Goal: Transaction & Acquisition: Purchase product/service

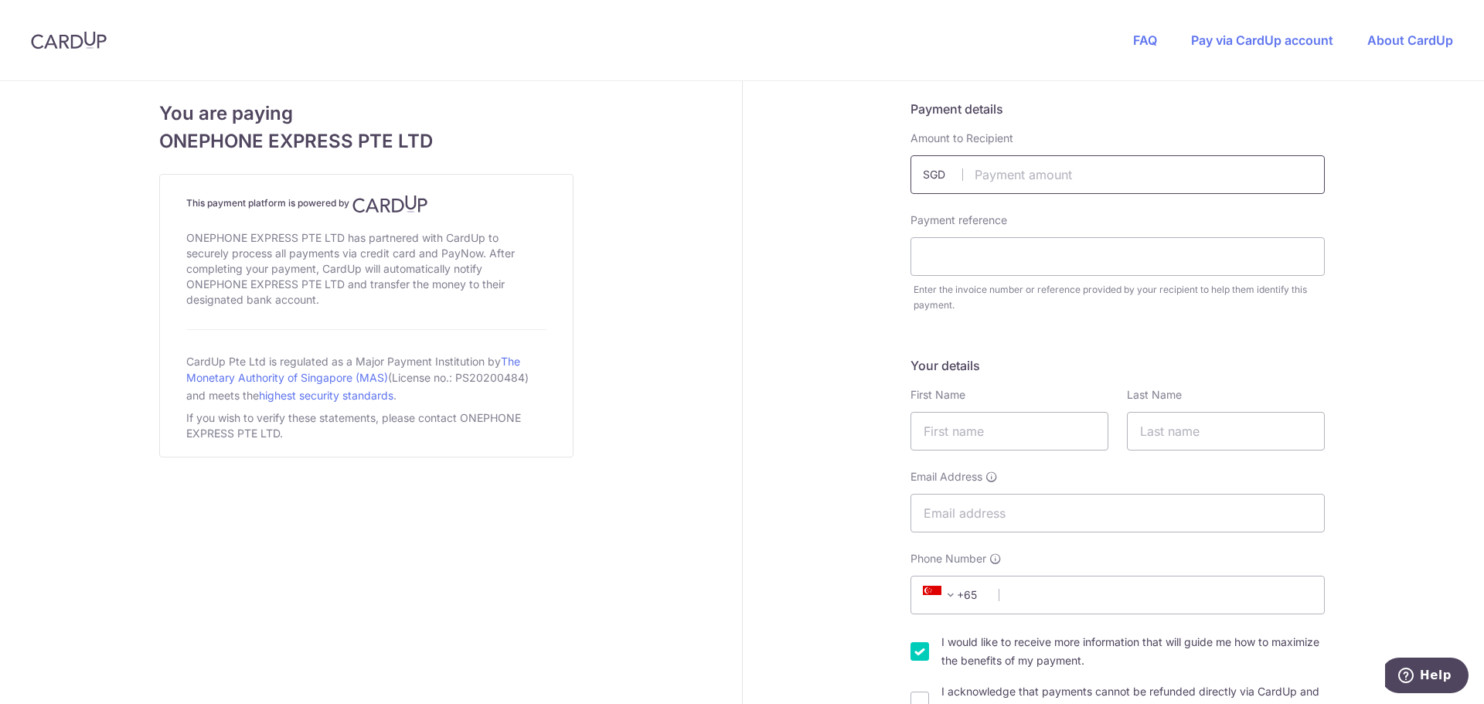
click at [1081, 173] on input "text" at bounding box center [1117, 174] width 414 height 39
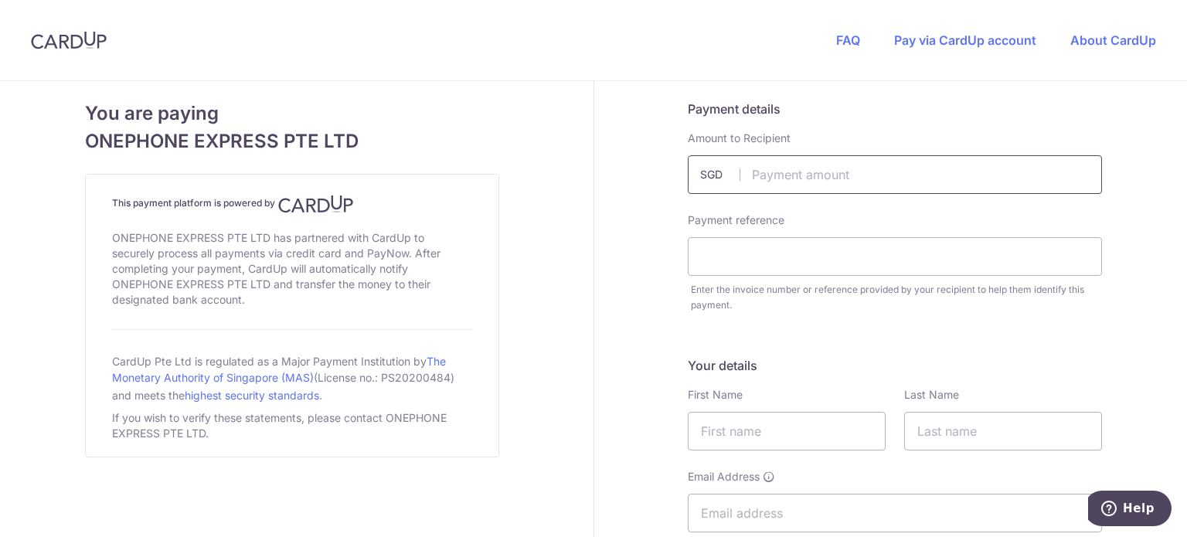
click at [788, 174] on input "text" at bounding box center [895, 174] width 414 height 39
type input "2082.90"
click at [818, 262] on input "text" at bounding box center [895, 256] width 414 height 39
click at [783, 257] on input "text" at bounding box center [895, 256] width 414 height 39
click at [735, 264] on input "text" at bounding box center [895, 256] width 414 height 39
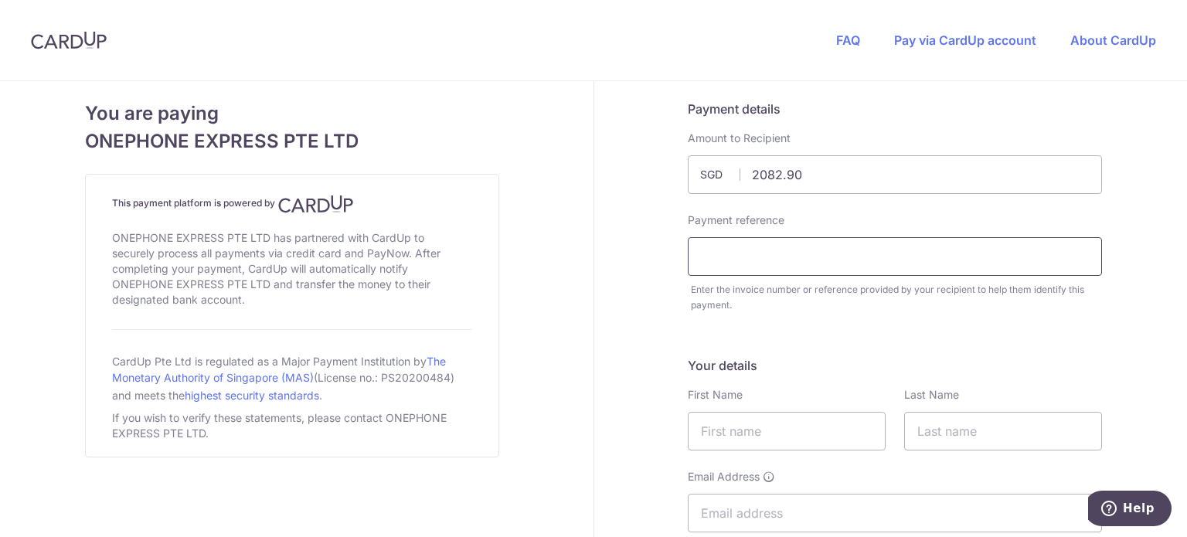
click at [778, 254] on input "text" at bounding box center [895, 256] width 414 height 39
paste input "#70G8KLZ8E"
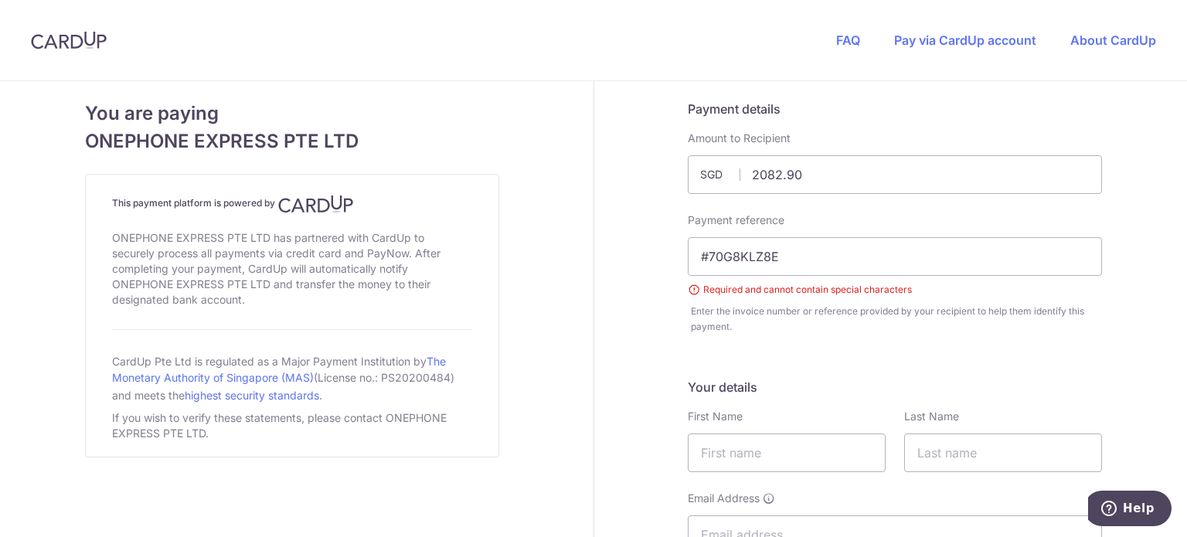
drag, startPoint x: 704, startPoint y: 253, endPoint x: 643, endPoint y: 247, distance: 61.4
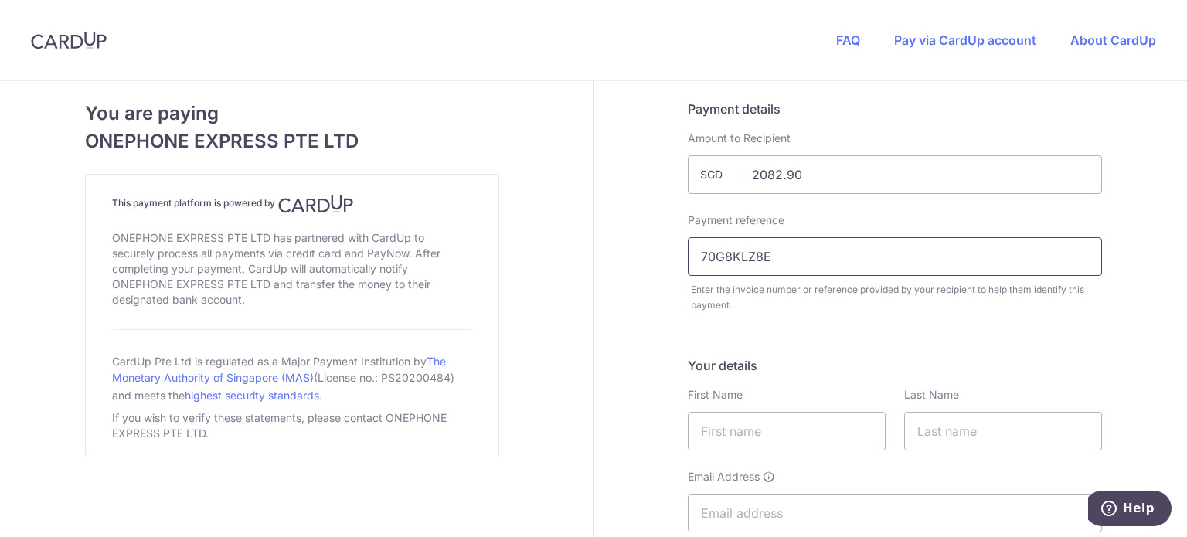
type input "70G8KLZ8E"
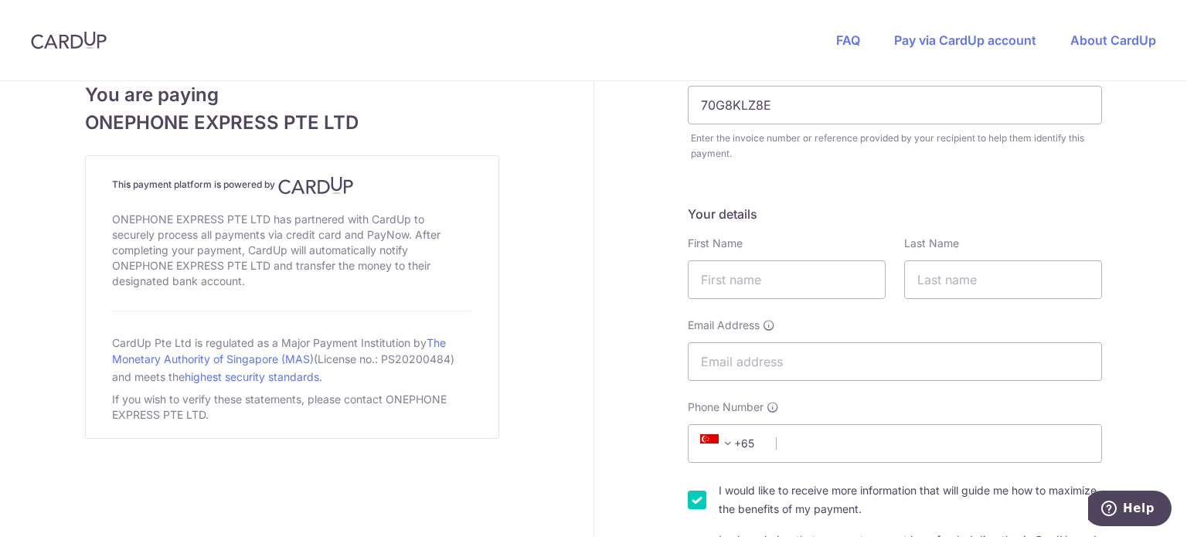
scroll to position [155, 0]
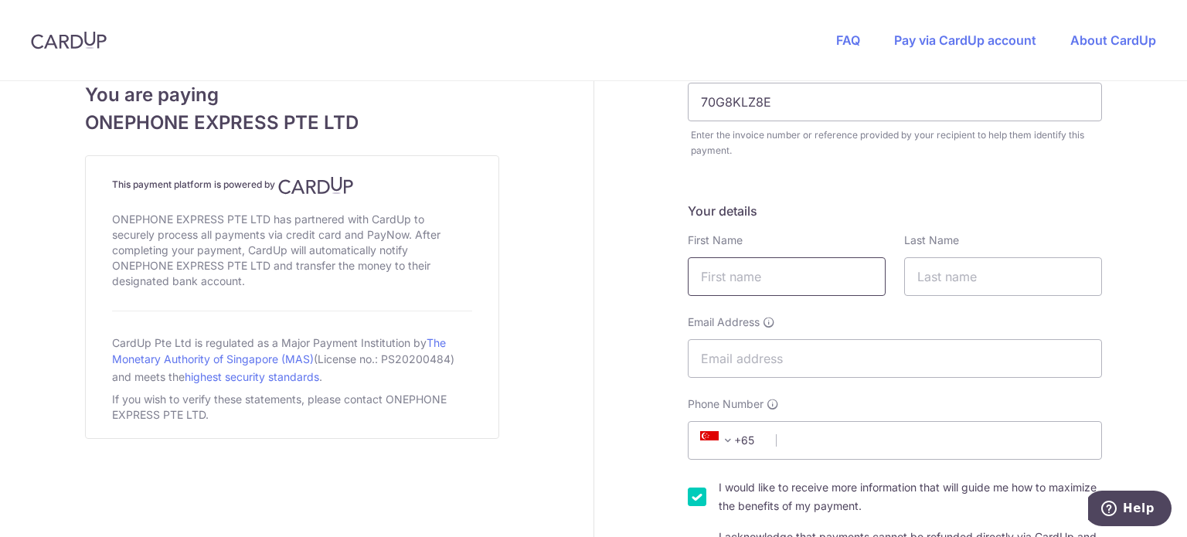
click at [777, 271] on input "text" at bounding box center [787, 276] width 198 height 39
type input "[PERSON_NAME]"
type input "[EMAIL_ADDRESS][DOMAIN_NAME]"
type input "94504347"
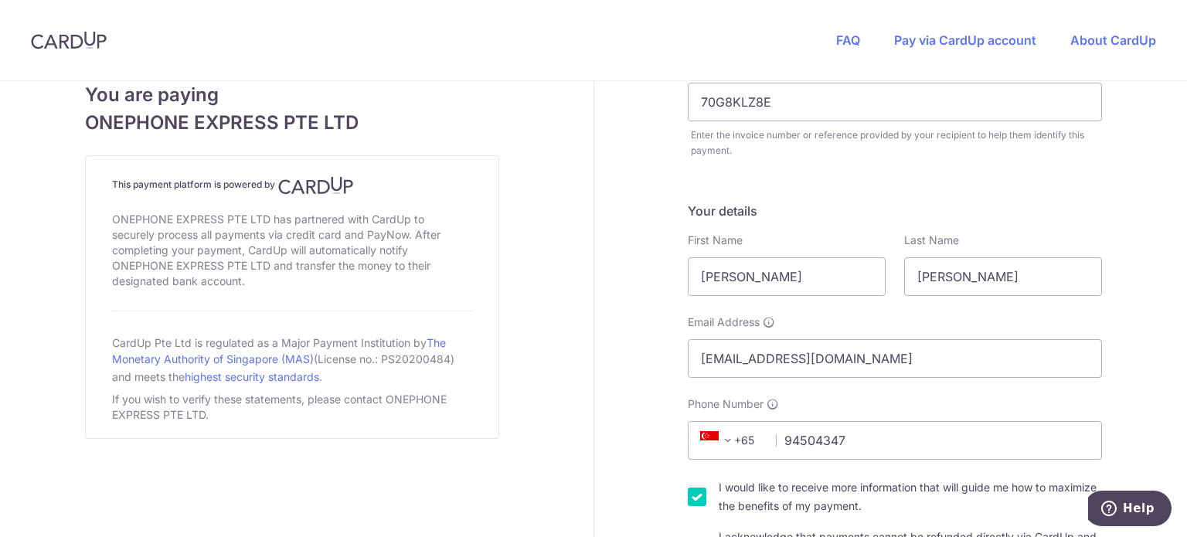
type input "329141"
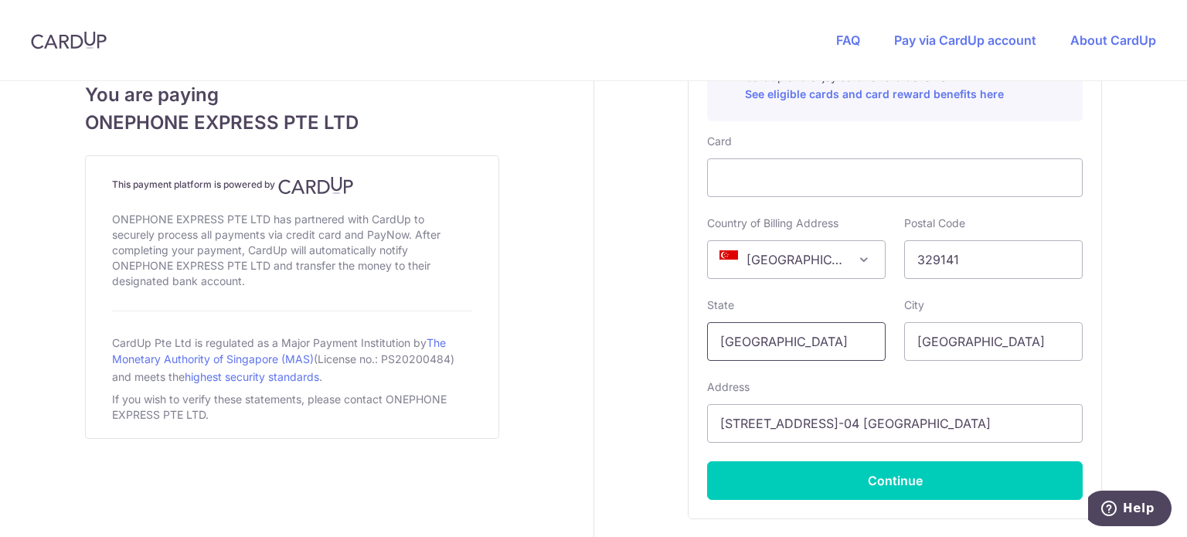
scroll to position [957, 0]
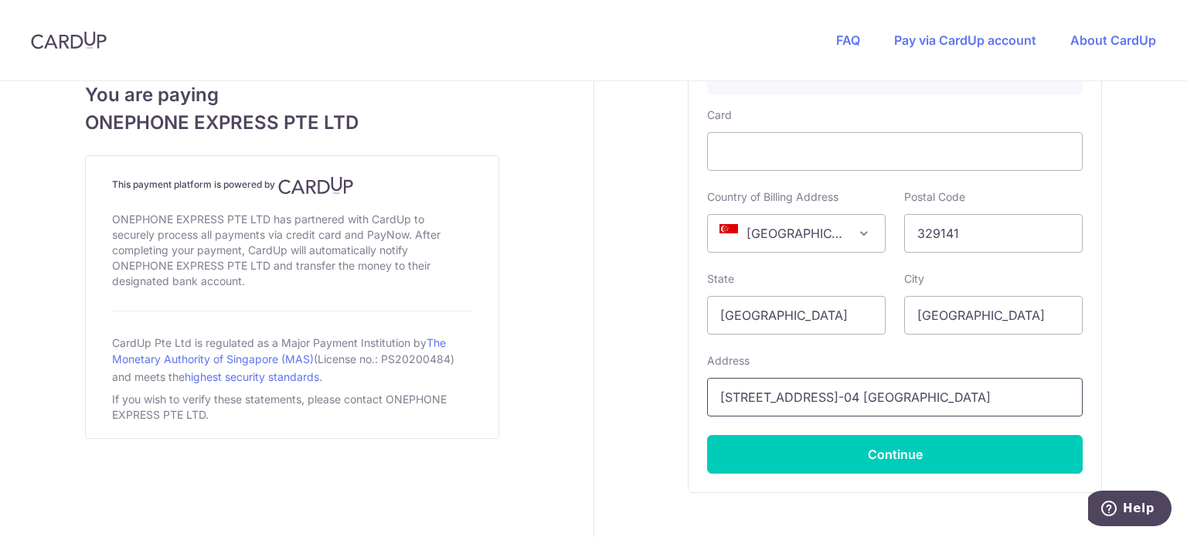
drag, startPoint x: 927, startPoint y: 395, endPoint x: 1064, endPoint y: 392, distance: 136.8
click at [1064, 392] on input "[STREET_ADDRESS]-04 [GEOGRAPHIC_DATA]" at bounding box center [895, 397] width 376 height 39
type input "[STREET_ADDRESS]"
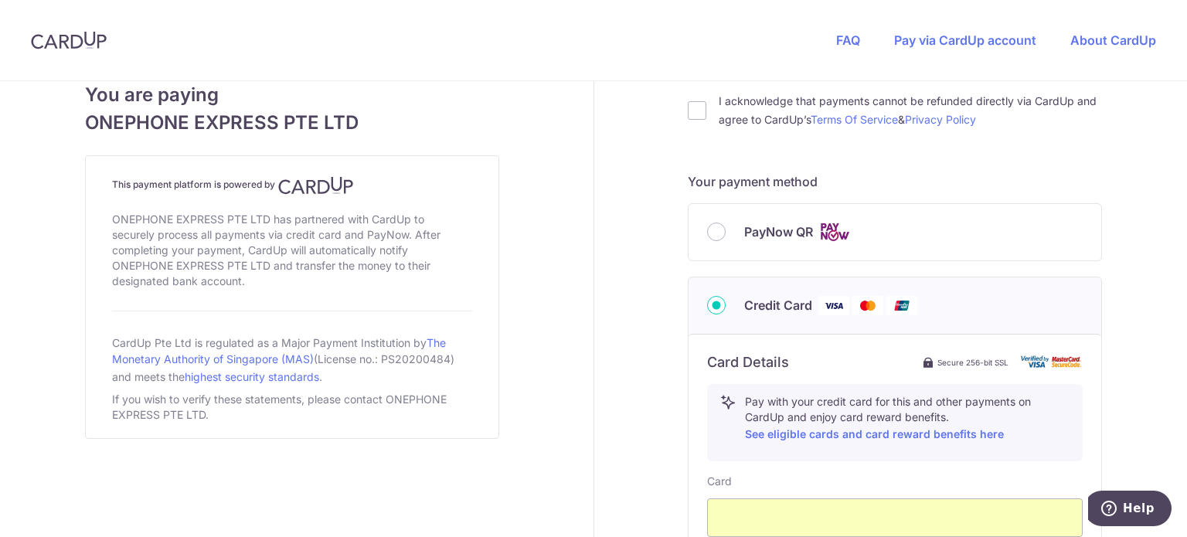
scroll to position [501, 0]
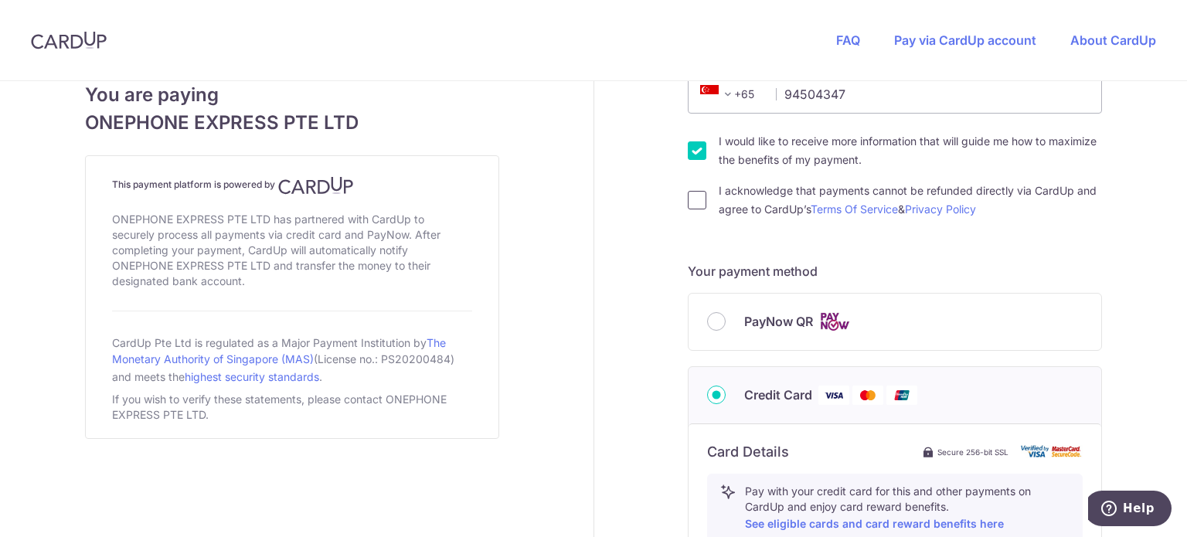
click at [689, 200] on input "I acknowledge that payments cannot be refunded directly via CardUp and agree to…" at bounding box center [697, 200] width 19 height 19
checkbox input "true"
click at [696, 148] on input "I would like to receive more information that will guide me how to maximize the…" at bounding box center [697, 150] width 19 height 19
checkbox input "false"
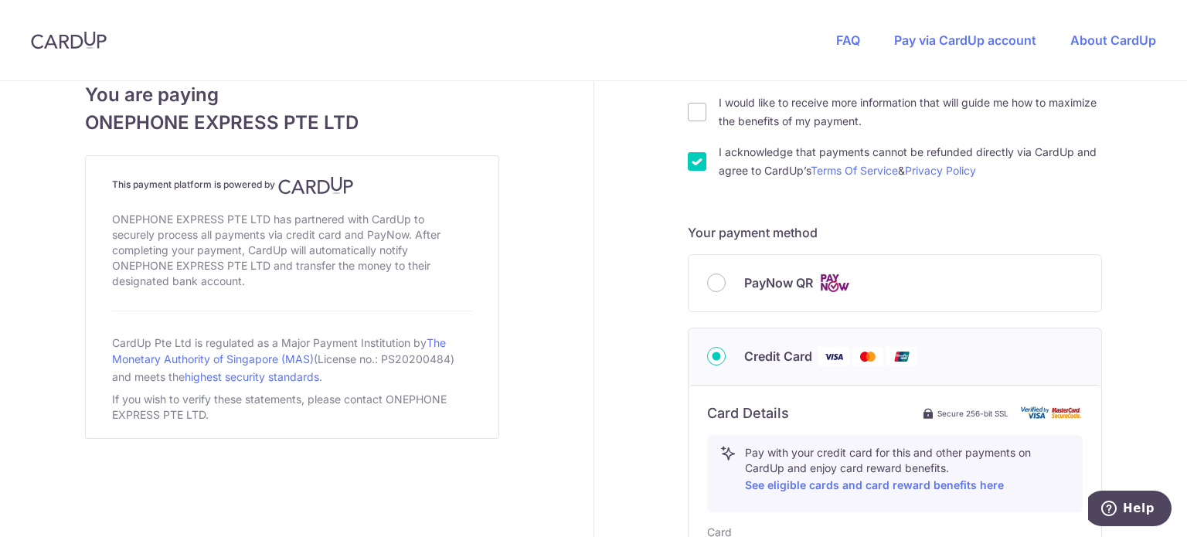
scroll to position [1042, 0]
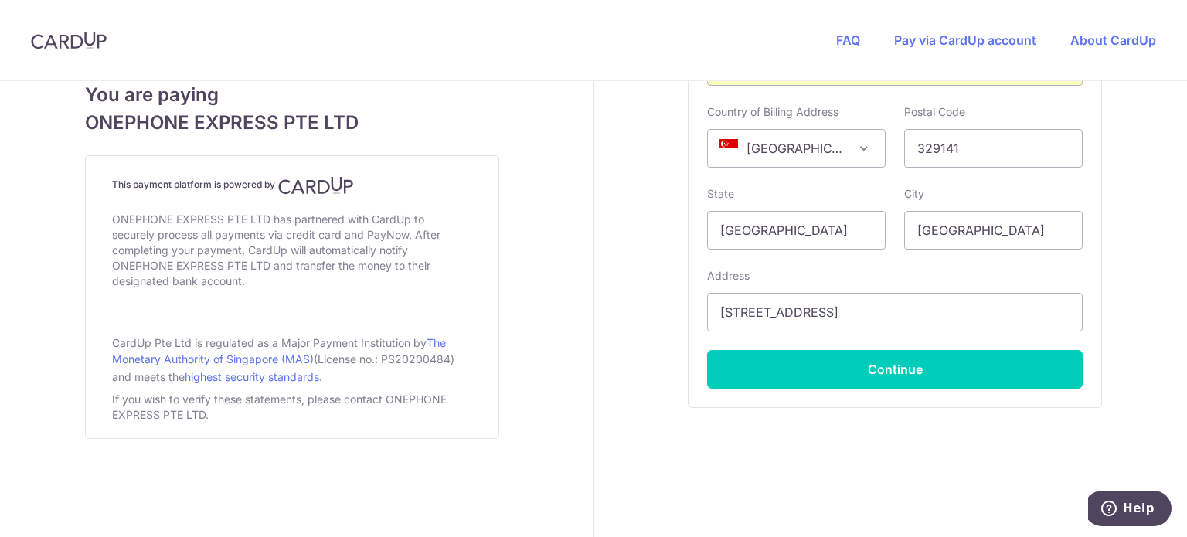
drag, startPoint x: 576, startPoint y: 229, endPoint x: 567, endPoint y: 454, distance: 225.1
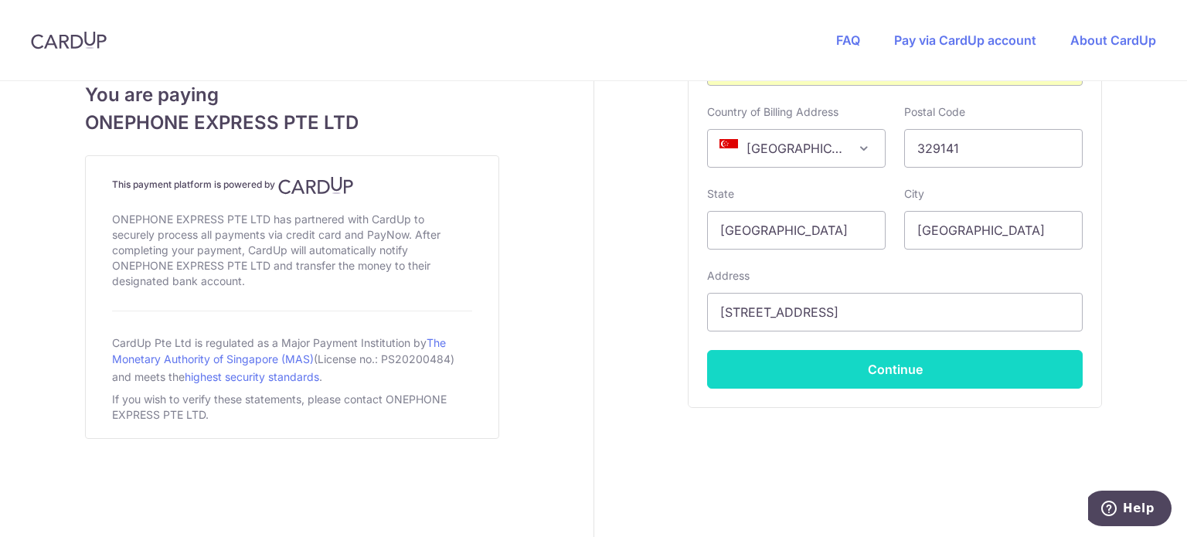
click at [791, 373] on button "Continue" at bounding box center [895, 369] width 376 height 39
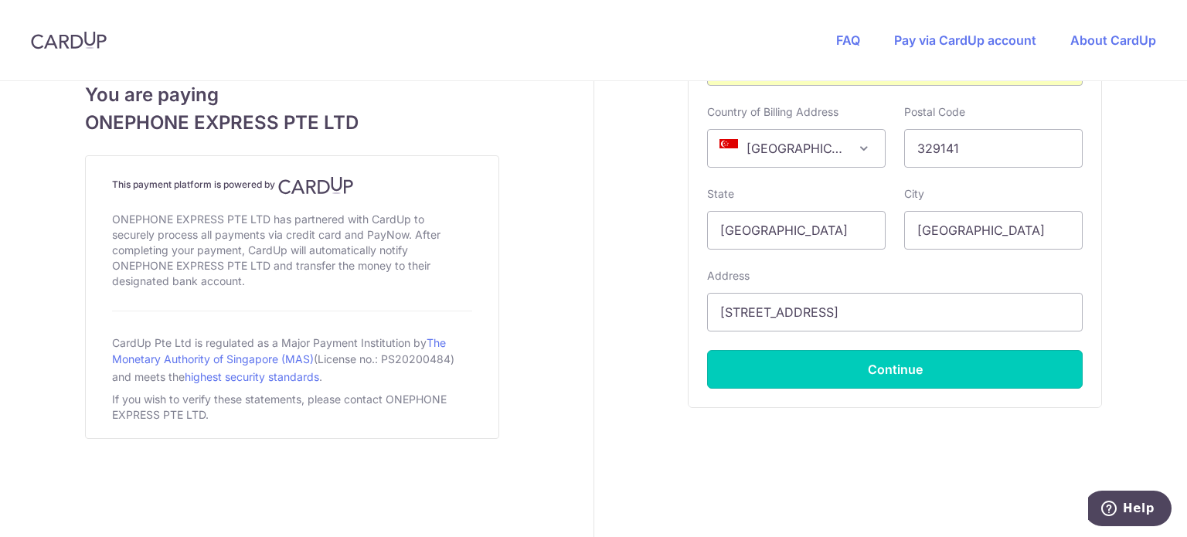
type input "**** 9410"
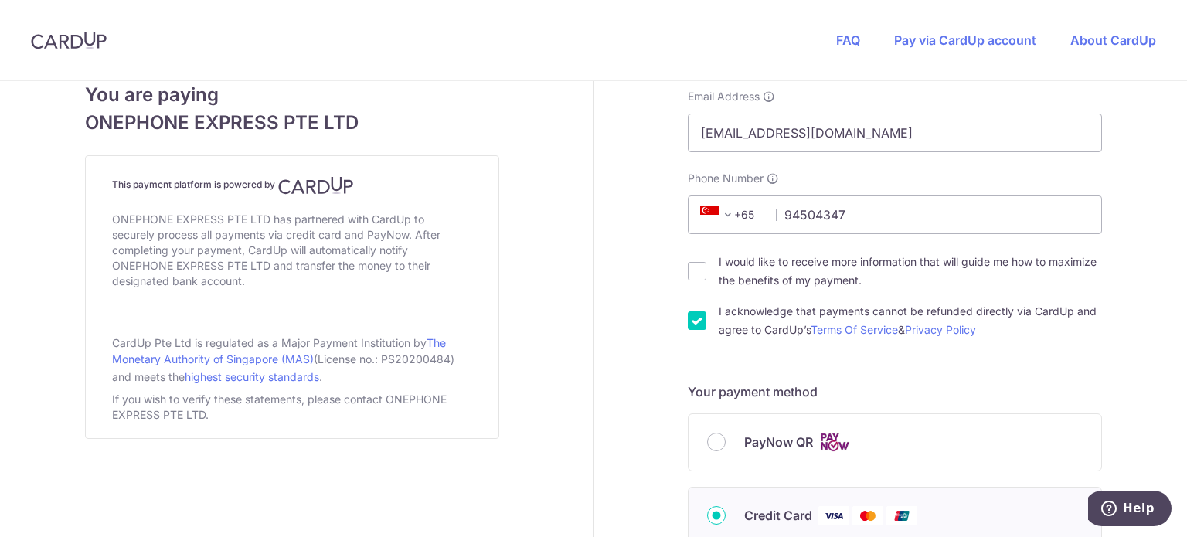
scroll to position [386, 0]
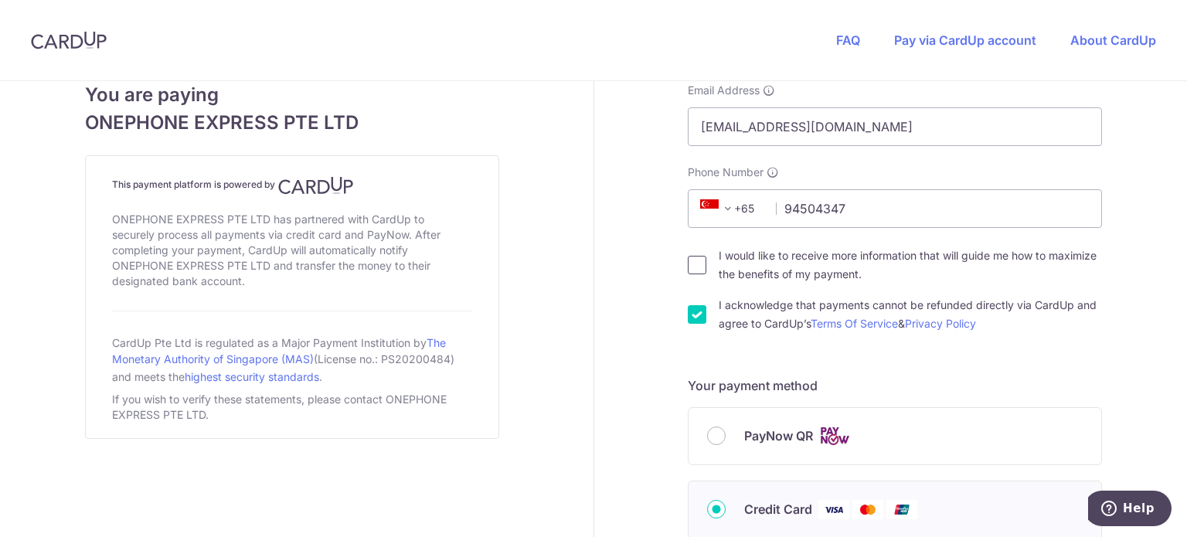
click at [698, 262] on input "I would like to receive more information that will guide me how to maximize the…" at bounding box center [697, 265] width 19 height 19
click at [688, 271] on input "I would like to receive more information that will guide me how to maximize the…" at bounding box center [697, 265] width 19 height 19
click at [689, 268] on input "I would like to receive more information that will guide me how to maximize the…" at bounding box center [697, 265] width 19 height 19
checkbox input "true"
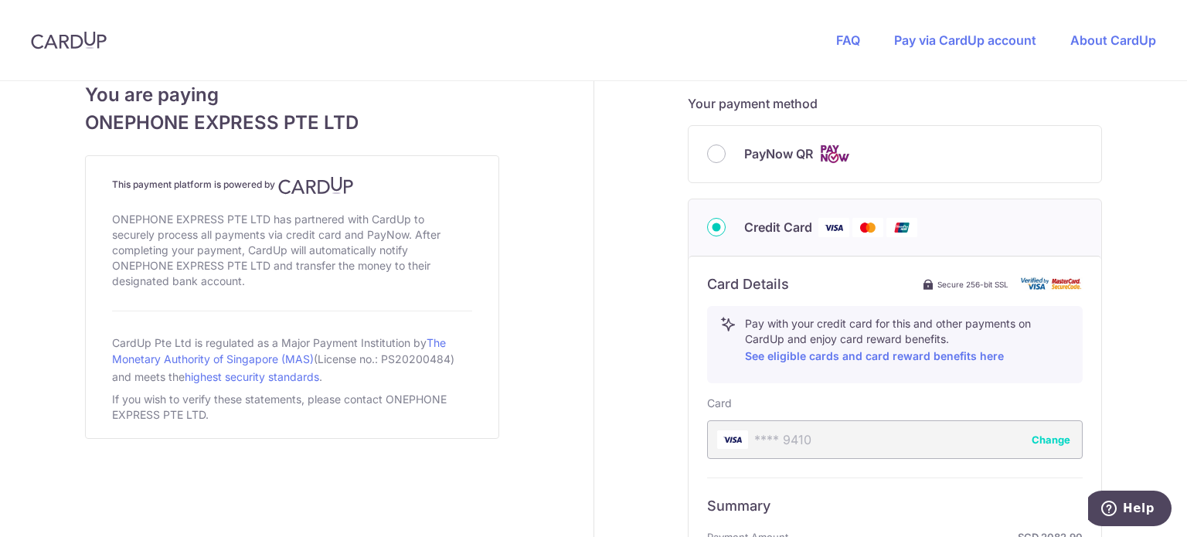
scroll to position [546, 0]
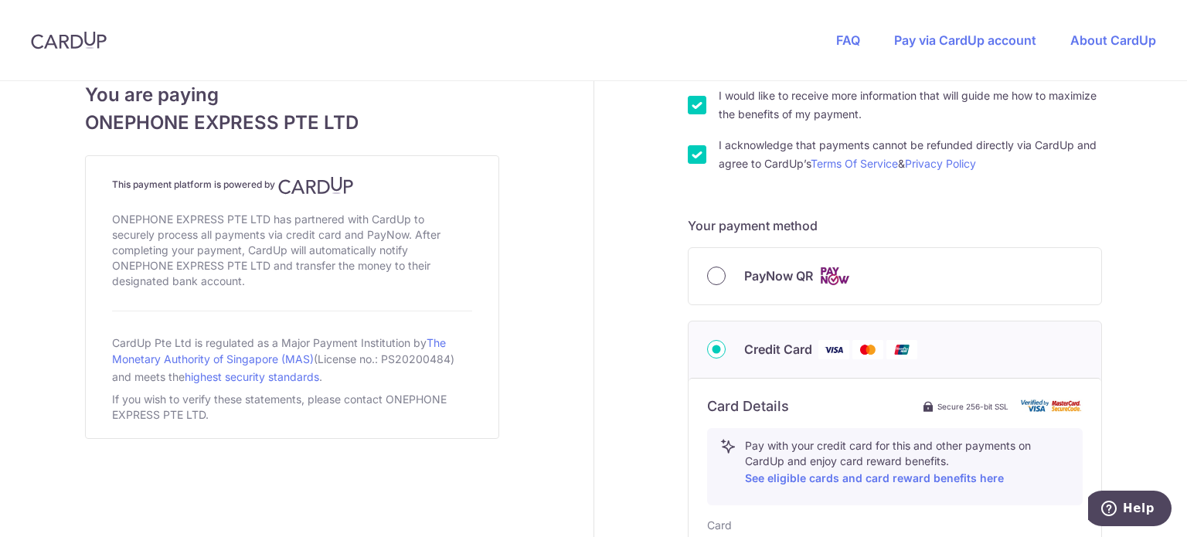
click at [715, 279] on input "PayNow QR" at bounding box center [716, 276] width 19 height 19
radio input "true"
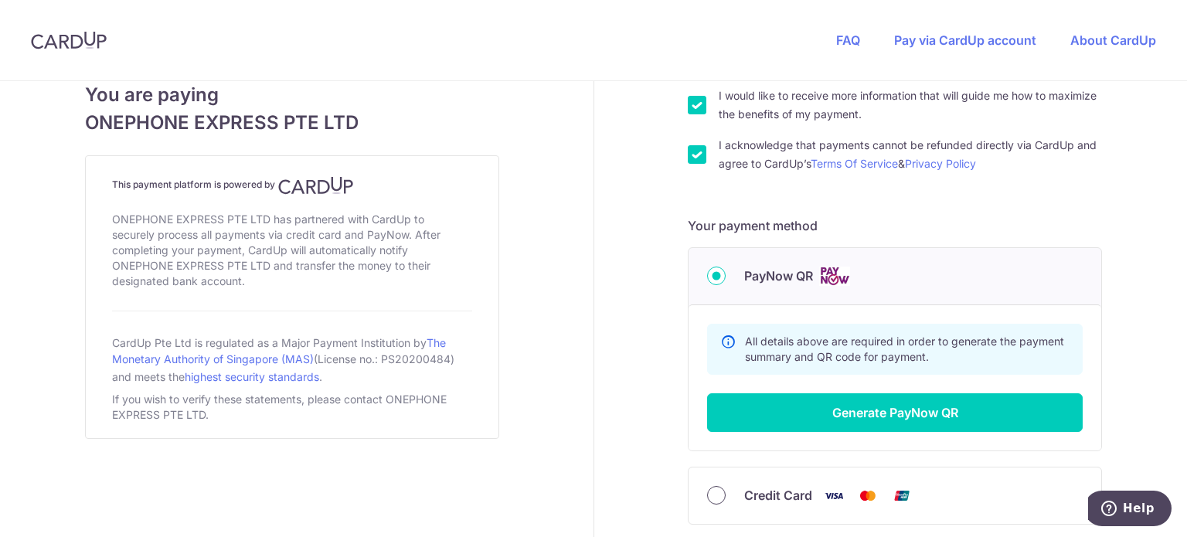
click at [707, 497] on input "Credit Card" at bounding box center [716, 495] width 19 height 19
radio input "true"
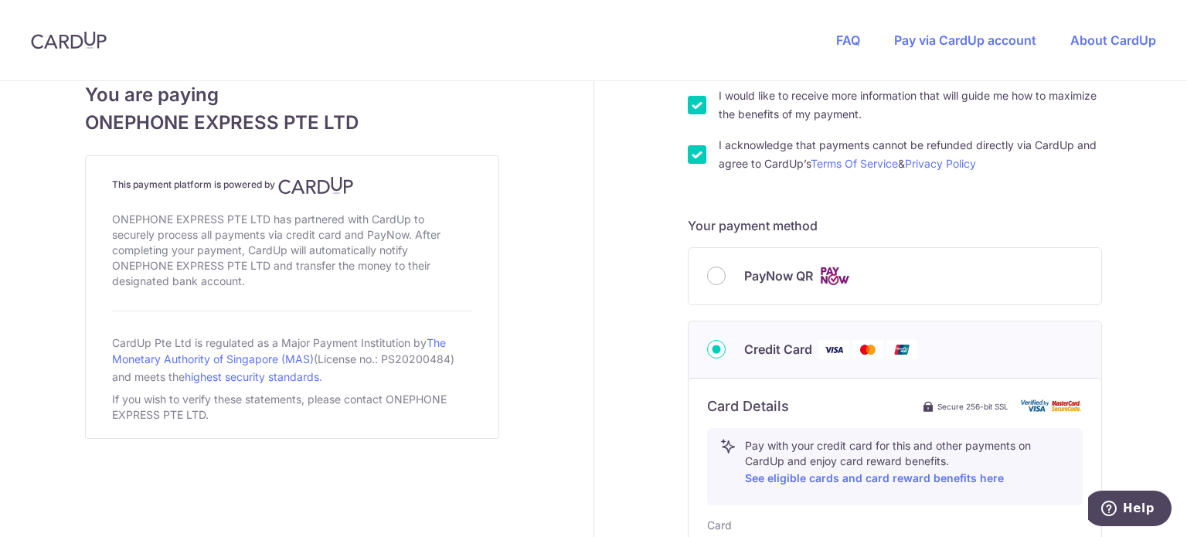
click at [690, 104] on input "I would like to receive more information that will guide me how to maximize the…" at bounding box center [697, 105] width 19 height 19
checkbox input "false"
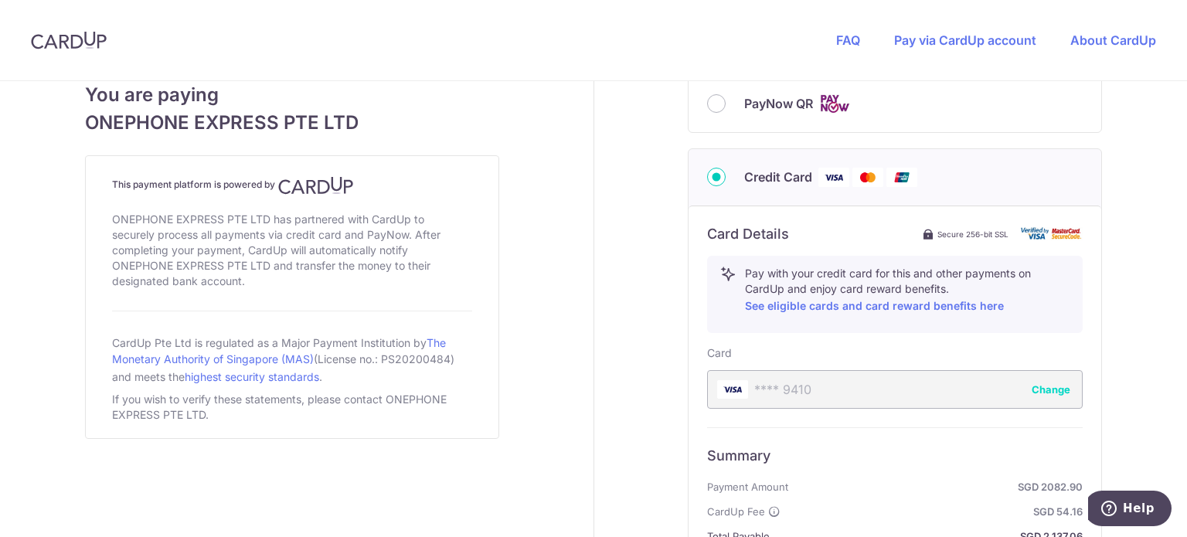
scroll to position [624, 0]
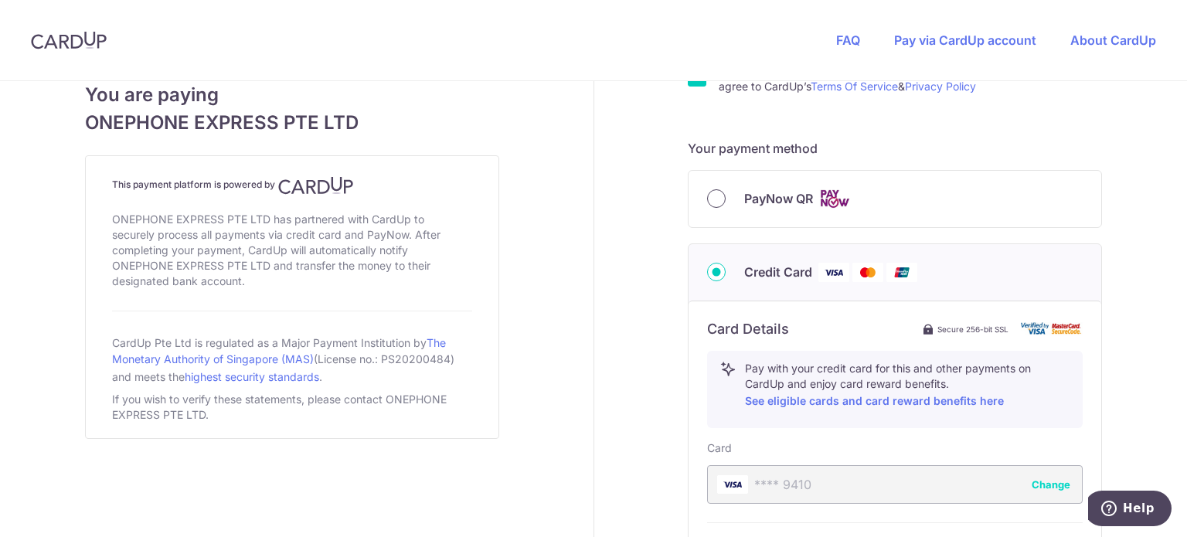
click at [707, 194] on input "PayNow QR" at bounding box center [716, 198] width 19 height 19
radio input "true"
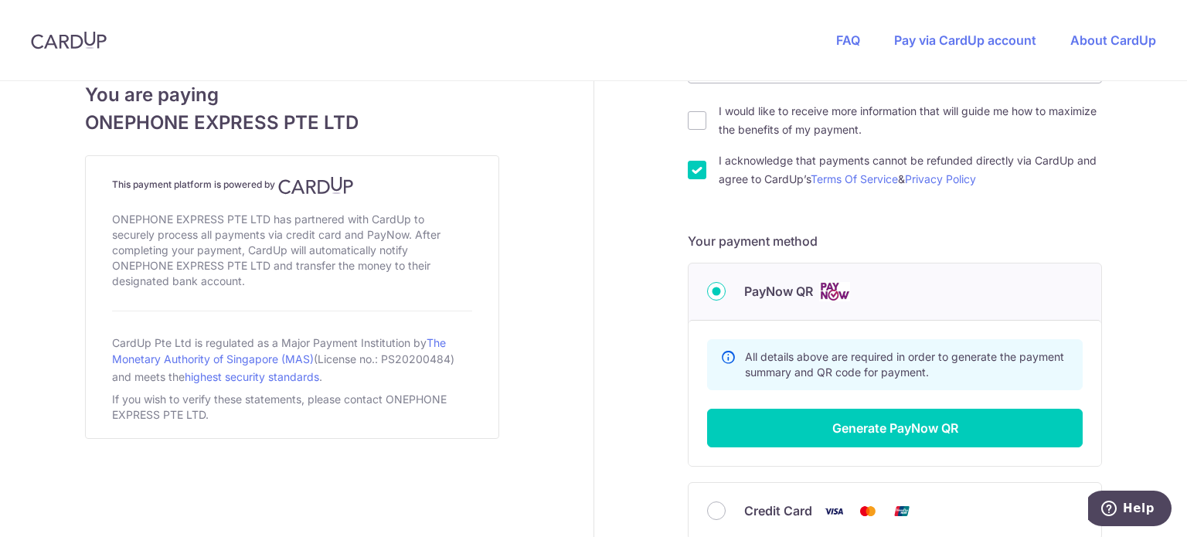
scroll to position [541, 0]
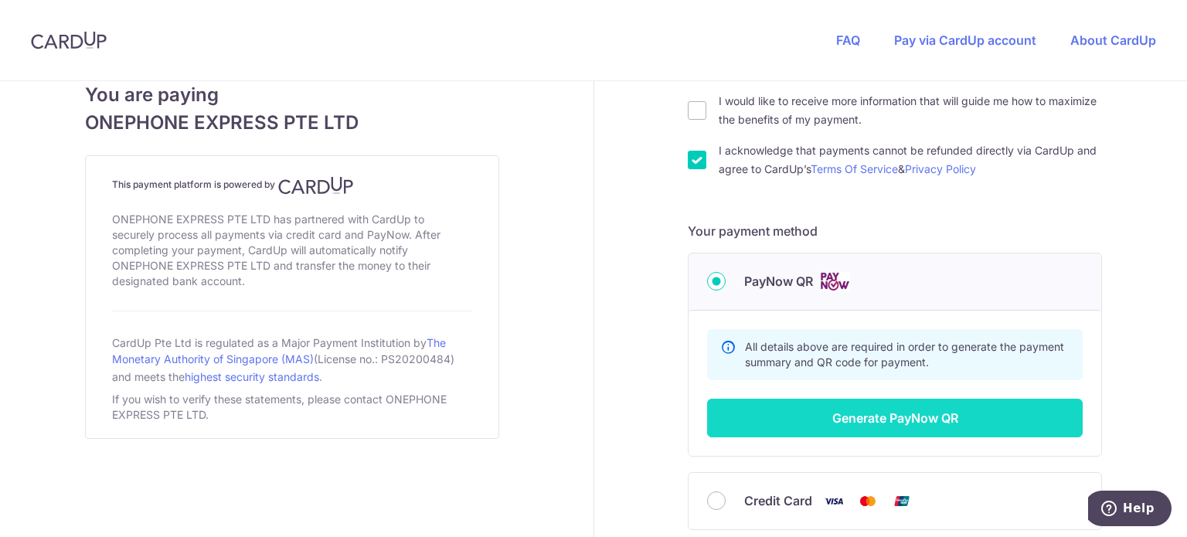
click at [815, 415] on button "Generate PayNow QR" at bounding box center [895, 418] width 376 height 39
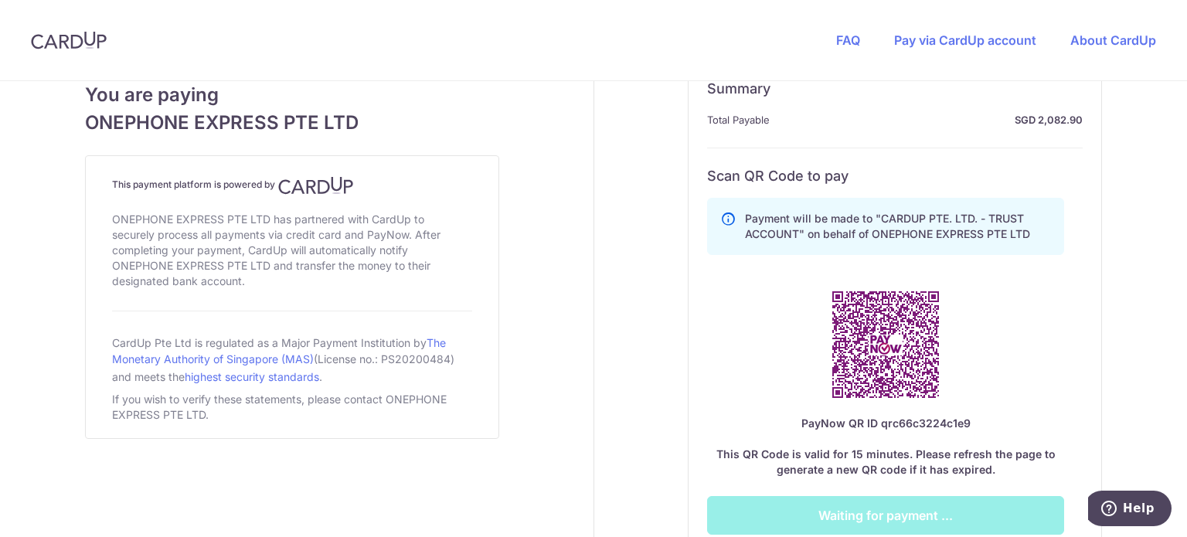
scroll to position [773, 0]
